Goal: Find specific page/section: Find specific page/section

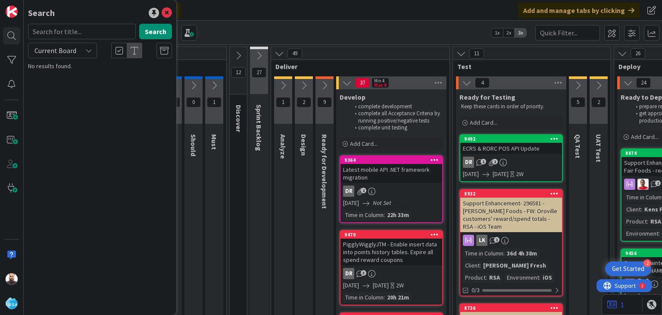
scroll to position [268, 0]
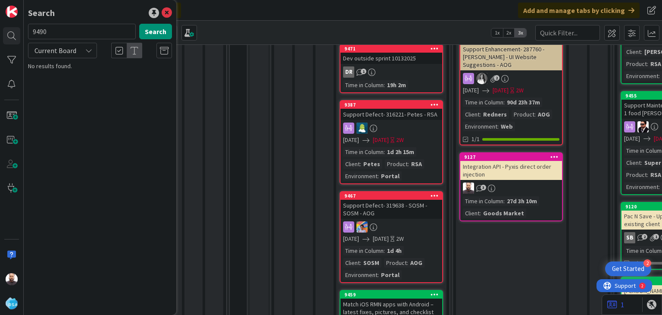
type input "9490"
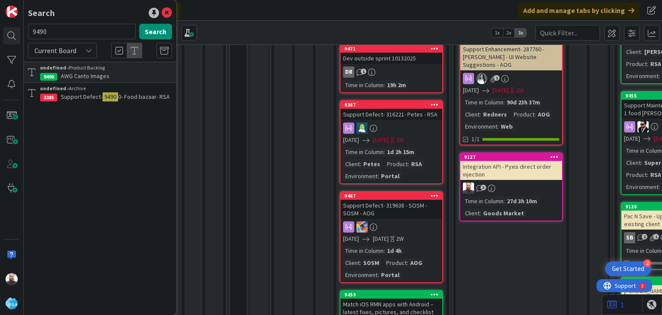
click at [80, 73] on span "AWG Canto Images" at bounding box center [85, 76] width 49 height 8
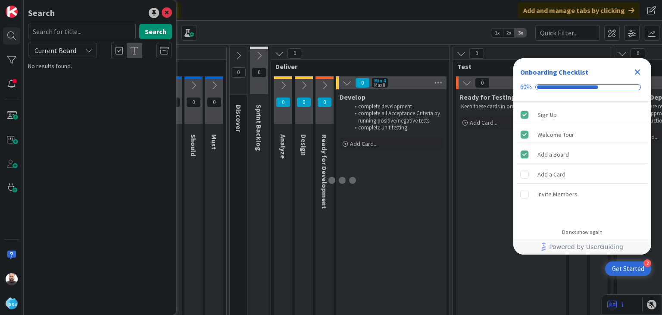
click at [91, 28] on input "text" at bounding box center [82, 32] width 108 height 16
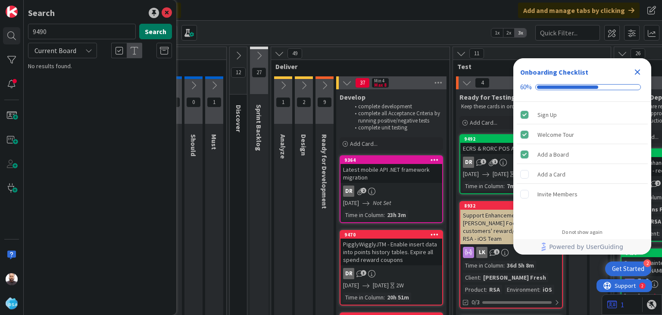
type input "9490"
click at [153, 33] on button "Search" at bounding box center [155, 32] width 33 height 16
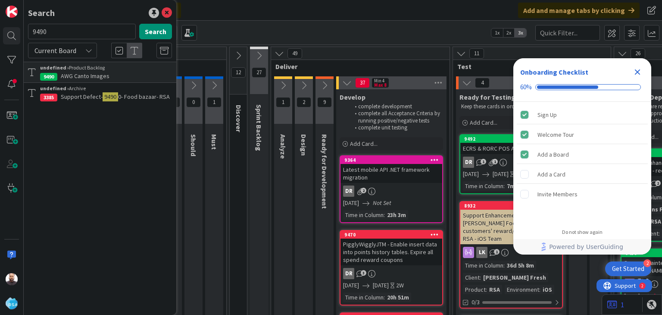
click at [637, 71] on icon "Close Checklist" at bounding box center [638, 72] width 6 height 6
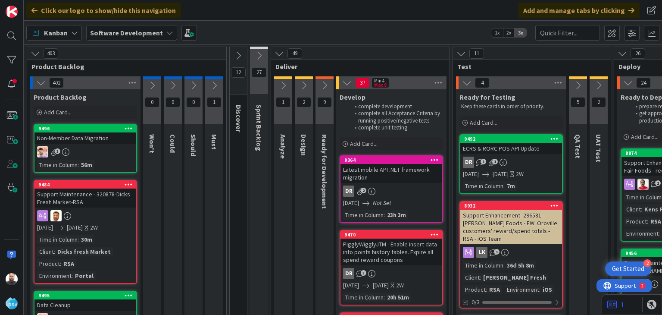
click at [3, 26] on div at bounding box center [12, 157] width 24 height 315
click at [9, 35] on div at bounding box center [11, 35] width 17 height 17
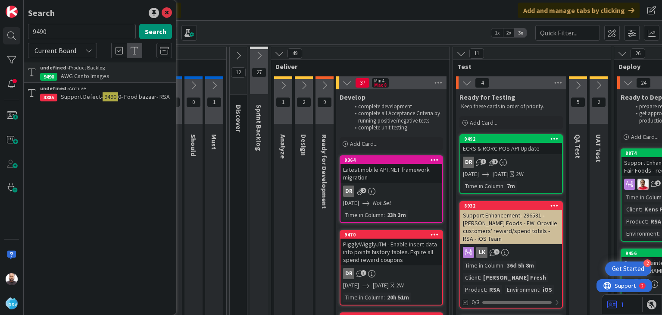
click at [105, 74] on span "AWG Canto Images" at bounding box center [85, 76] width 49 height 8
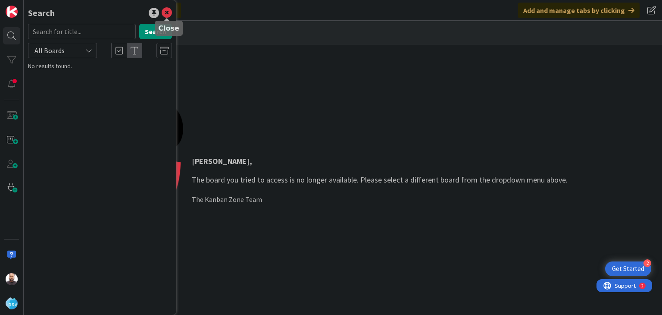
click at [167, 12] on icon at bounding box center [167, 13] width 10 height 10
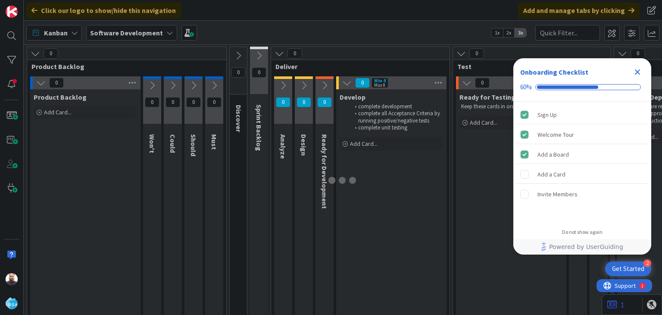
click at [642, 72] on icon "Close Checklist" at bounding box center [637, 72] width 10 height 10
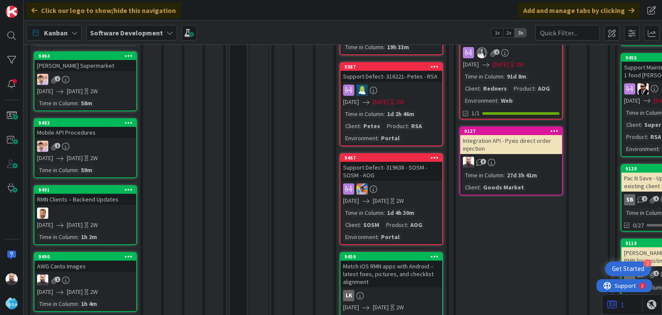
scroll to position [373, 0]
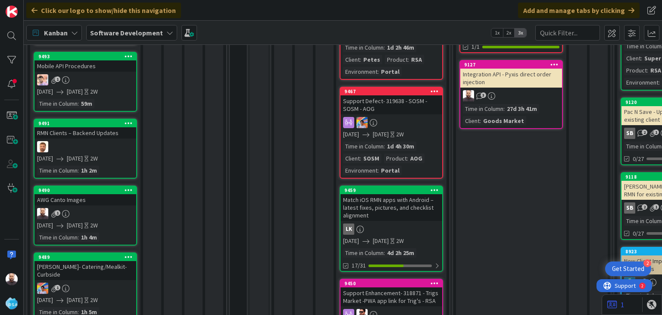
click at [72, 199] on div "AWG Canto Images" at bounding box center [85, 199] width 102 height 11
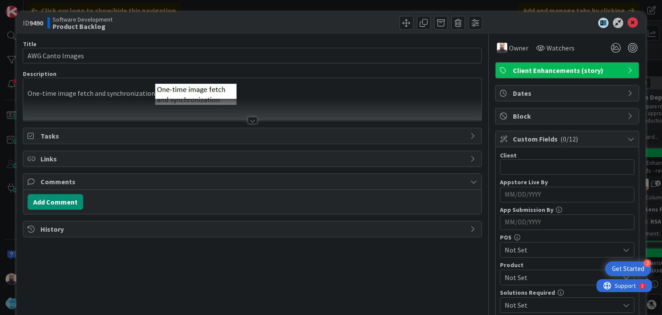
click at [252, 92] on p "One-time image fetch and synchronization" at bounding box center [252, 94] width 449 height 21
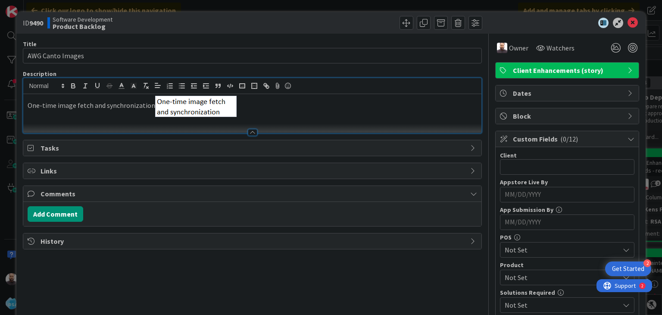
click at [122, 114] on p "One-time image fetch and synchronization" at bounding box center [252, 106] width 449 height 21
click at [537, 49] on icon at bounding box center [540, 47] width 9 height 7
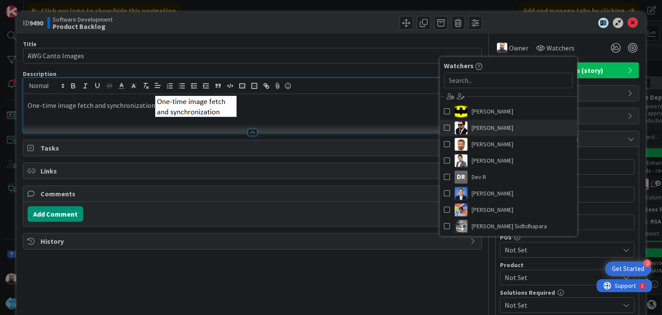
click at [444, 128] on span at bounding box center [447, 127] width 6 height 13
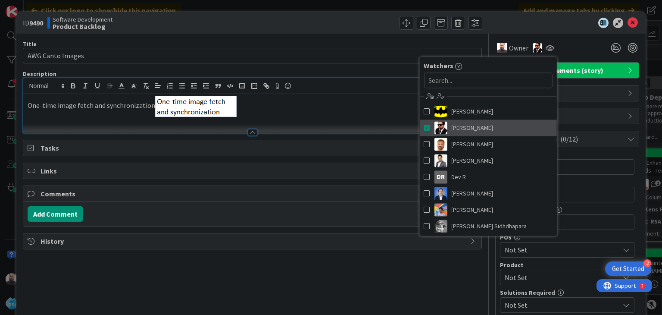
type input "AWG Canto Images"
click at [333, 21] on div at bounding box center [369, 23] width 228 height 14
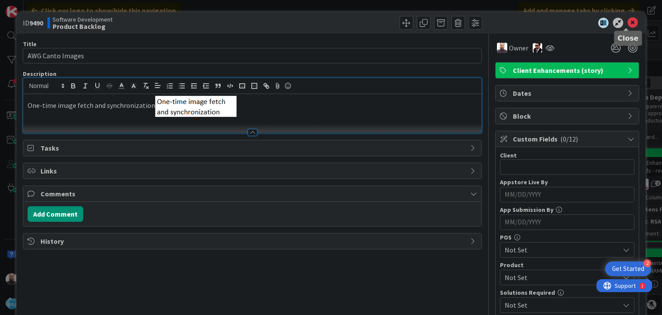
click at [629, 22] on icon at bounding box center [633, 23] width 10 height 10
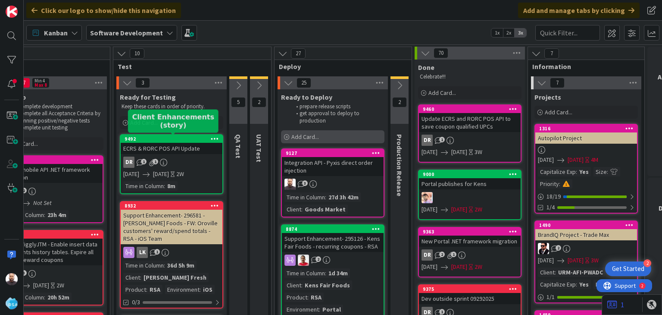
scroll to position [0, 340]
